Goal: Connect with others

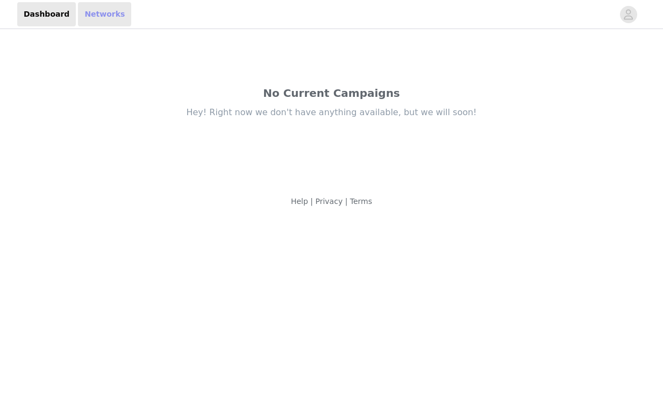
click at [94, 24] on link "Networks" at bounding box center [104, 14] width 53 height 24
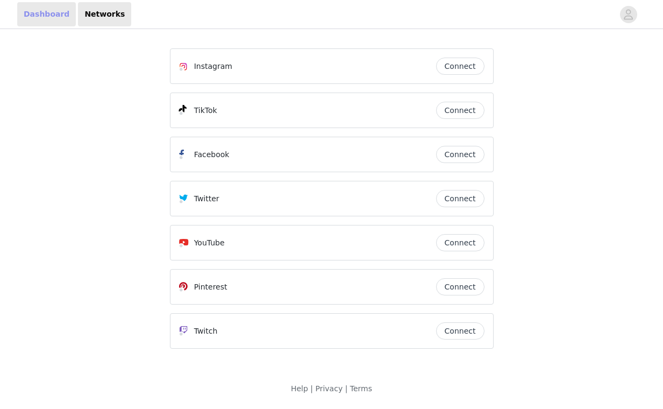
click at [39, 19] on link "Dashboard" at bounding box center [46, 14] width 59 height 24
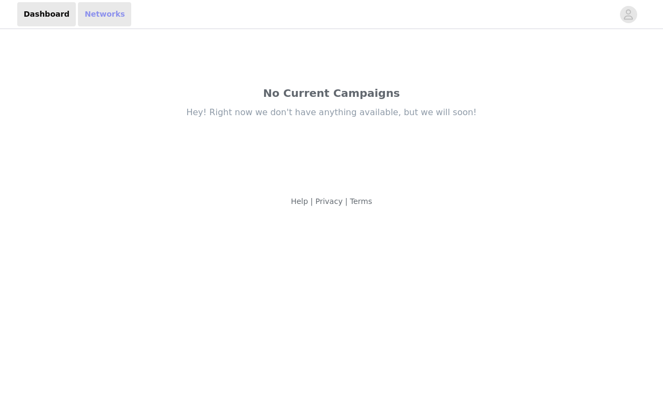
click at [102, 19] on link "Networks" at bounding box center [104, 14] width 53 height 24
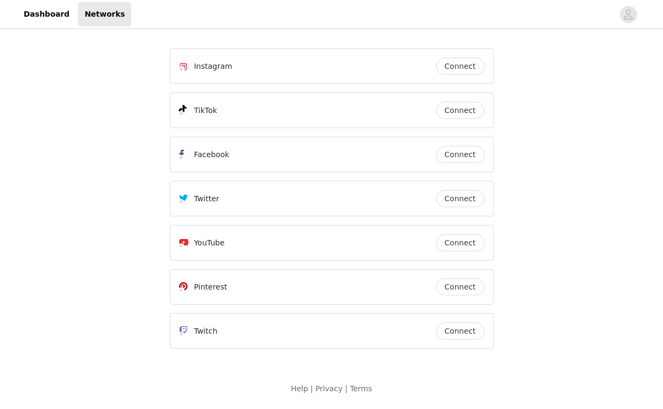
click at [449, 109] on button "Connect" at bounding box center [460, 110] width 48 height 17
click at [474, 61] on button "Connect" at bounding box center [460, 66] width 48 height 17
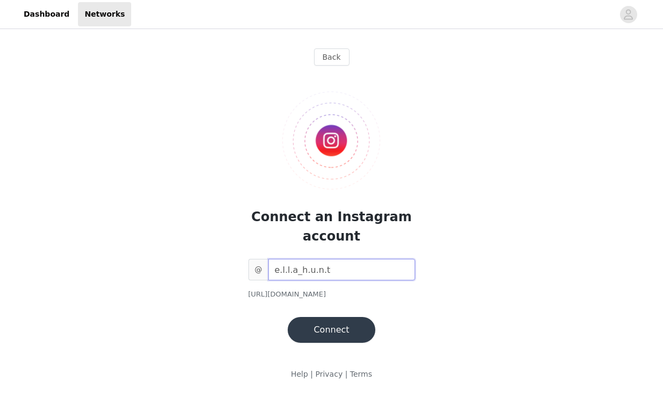
click at [276, 269] on input "e.l.l.a_h.u.n.t" at bounding box center [342, 270] width 147 height 22
click at [280, 270] on input "e.l.l.a_h.u.n.t" at bounding box center [342, 270] width 147 height 22
type input "E.l.l.a_h.u.n.t"
click at [337, 325] on button "Connect" at bounding box center [331, 330] width 87 height 26
